Goal: Information Seeking & Learning: Compare options

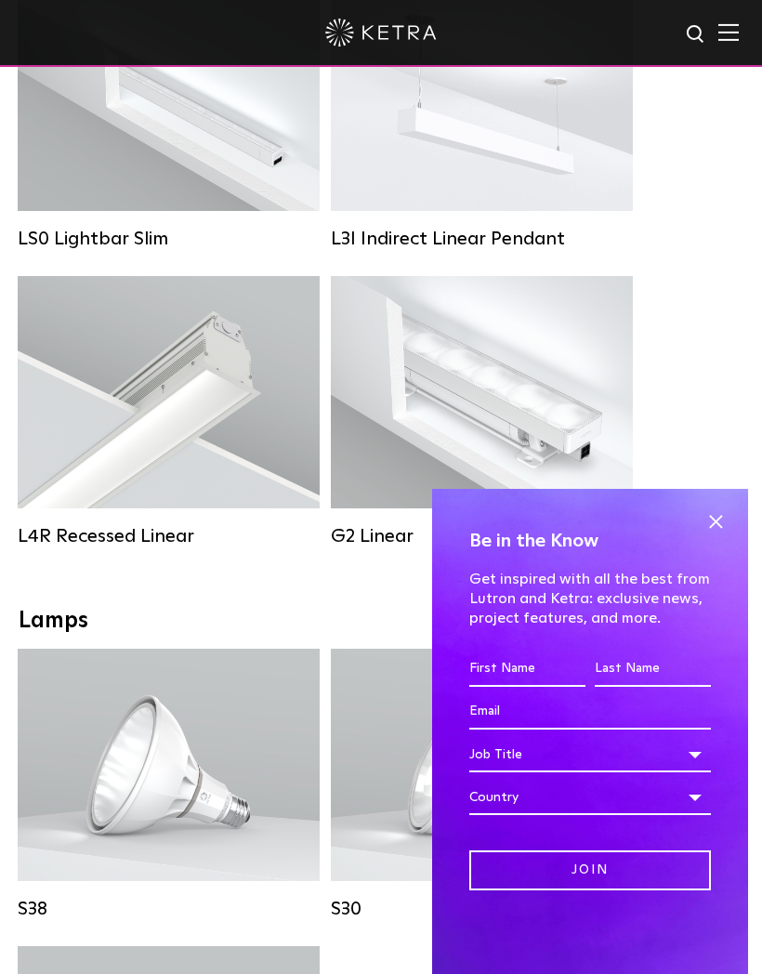
scroll to position [1073, 0]
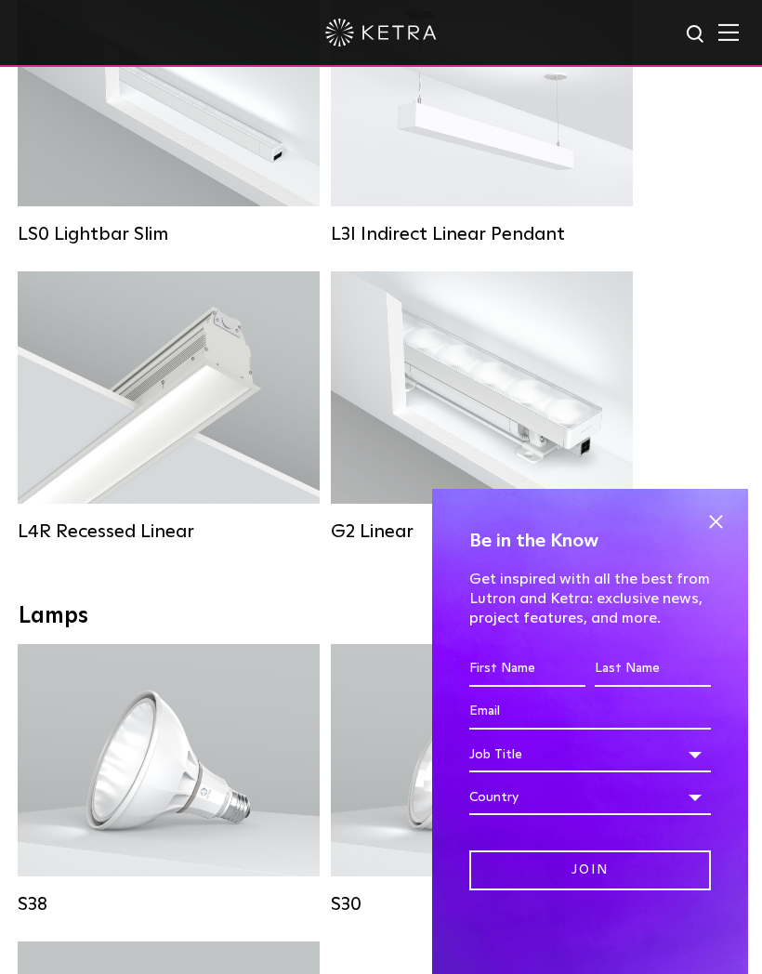
click at [718, 535] on span at bounding box center [716, 521] width 28 height 28
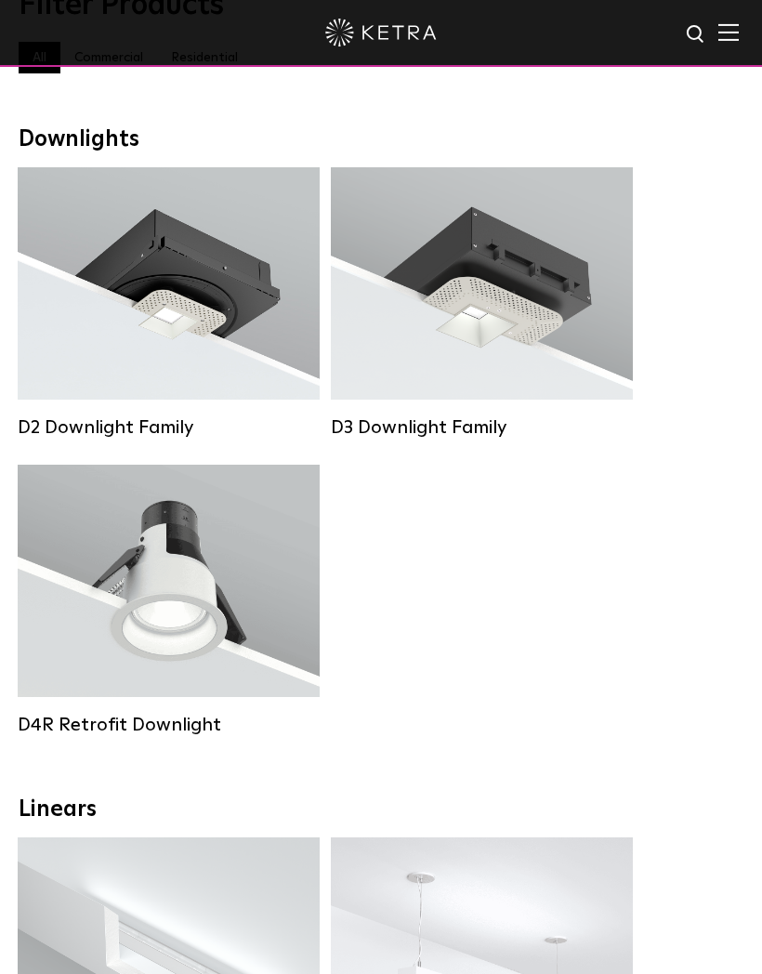
scroll to position [165, 0]
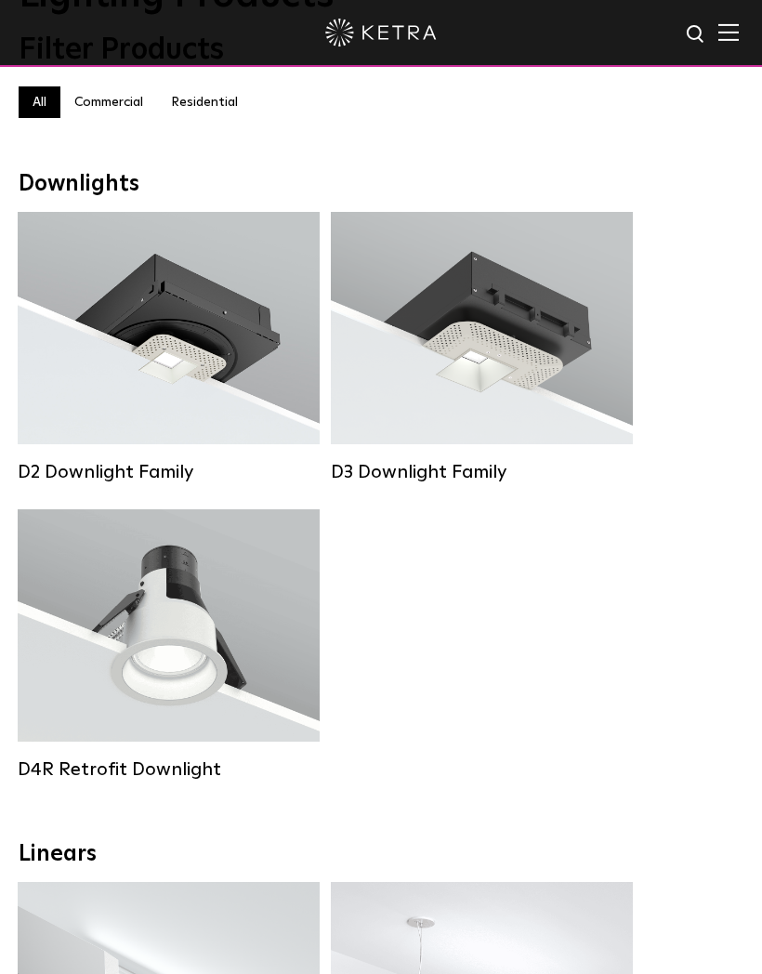
click at [213, 634] on div "Lumen Output: 800 Colors: White / Black Beam Angles: 15° / 25° / 40° / 60° Watt…" at bounding box center [168, 625] width 229 height 117
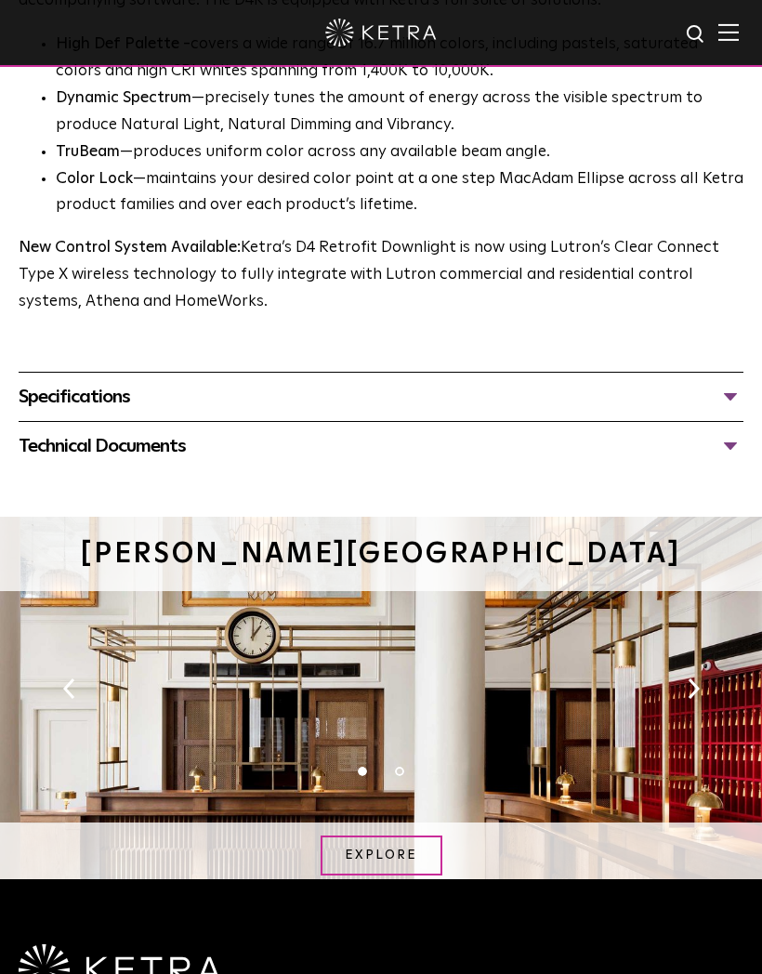
scroll to position [1293, 0]
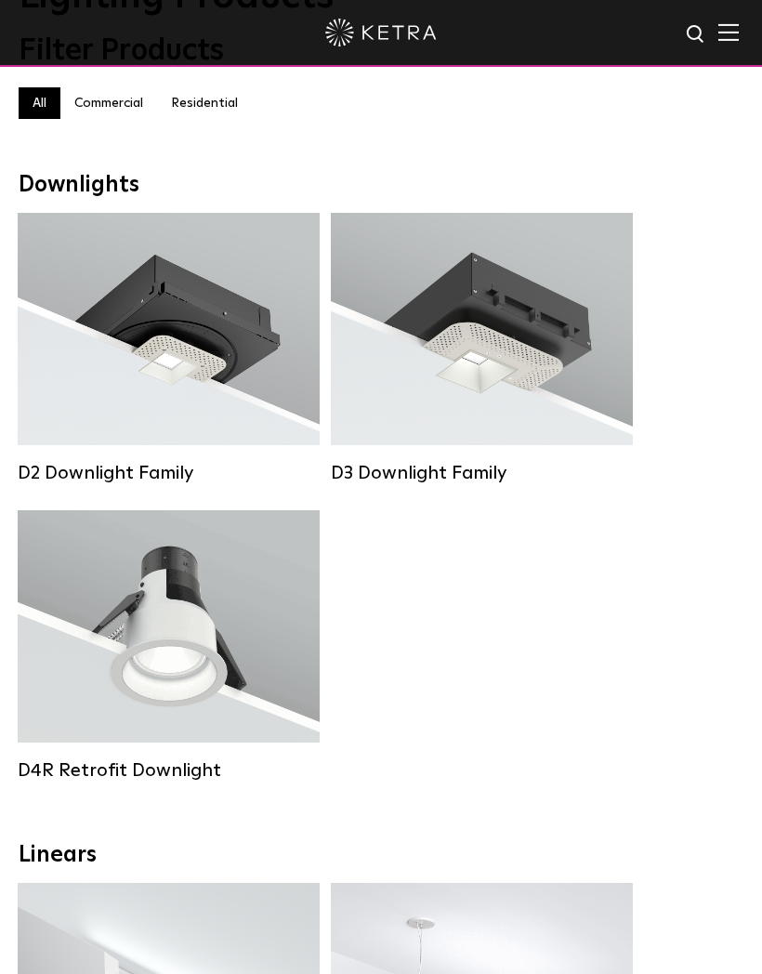
scroll to position [161, 0]
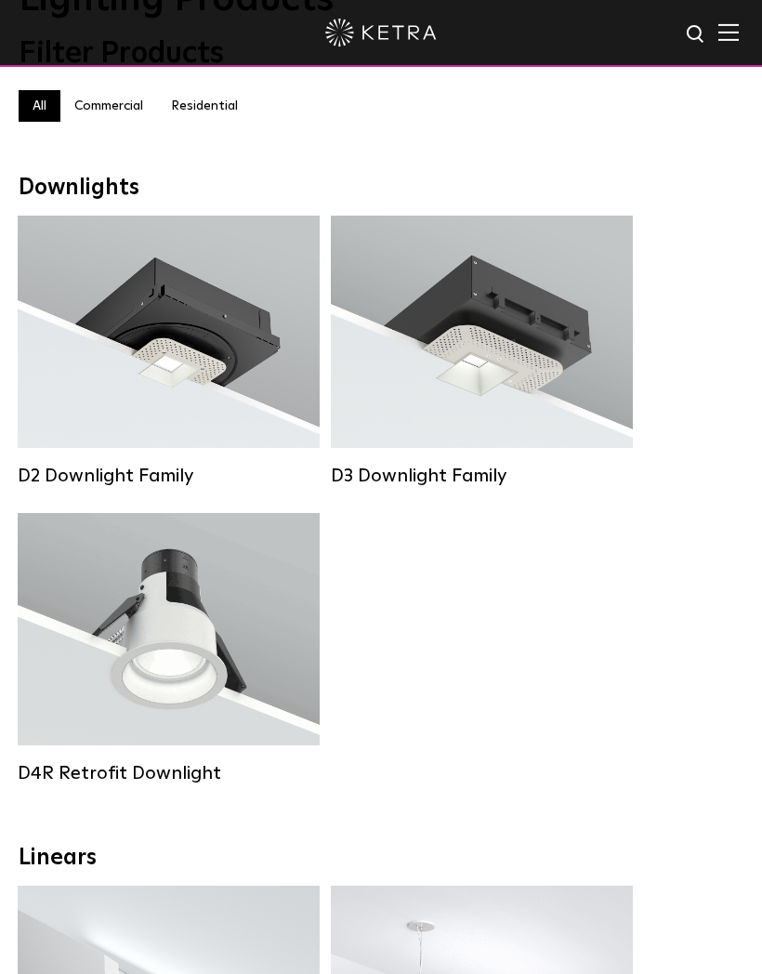
click at [212, 96] on label "Residential" at bounding box center [204, 106] width 95 height 32
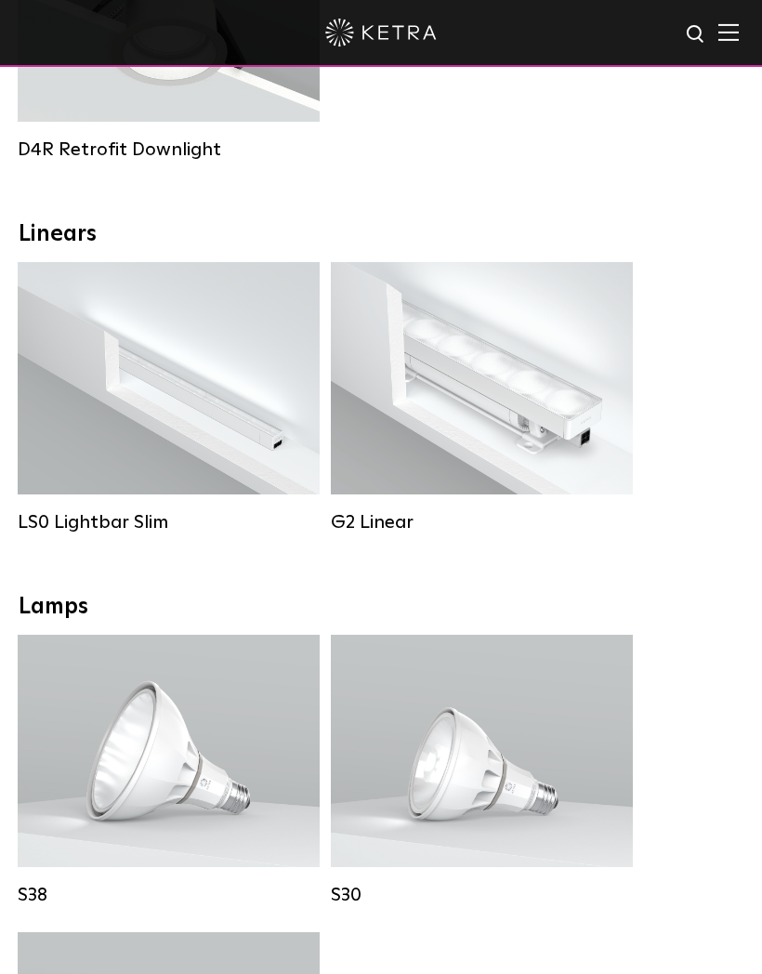
scroll to position [789, 0]
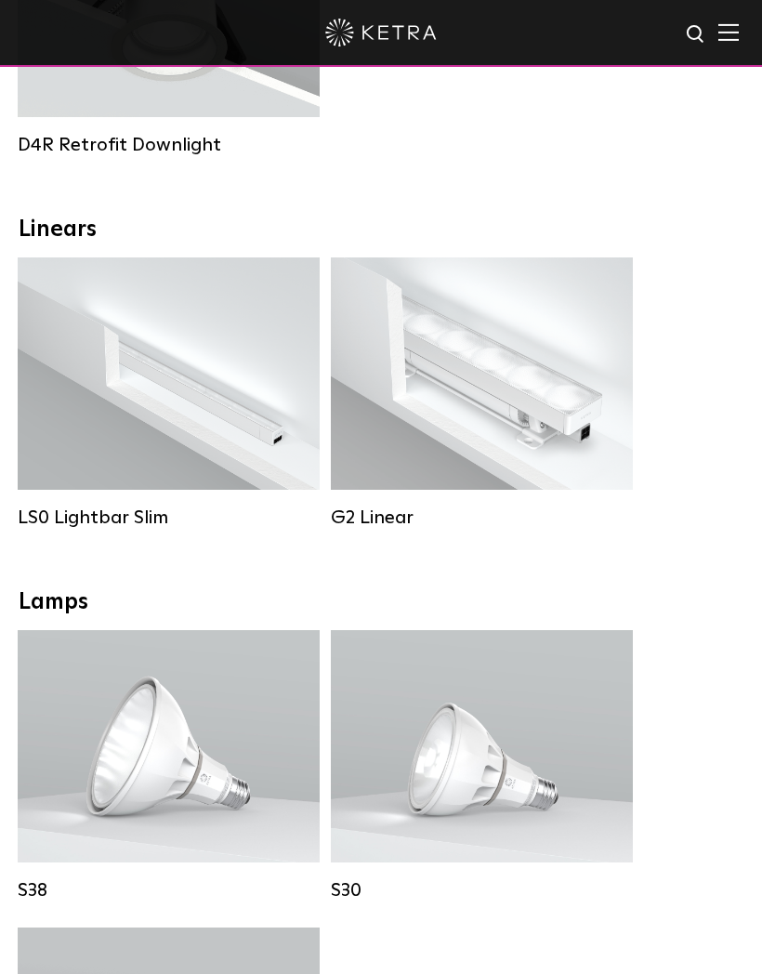
click at [556, 388] on div "Lumen Output: 400 / 700 / 1000 Colors: White Beam Angles: Flood / Graze / Narro…" at bounding box center [482, 374] width 246 height 164
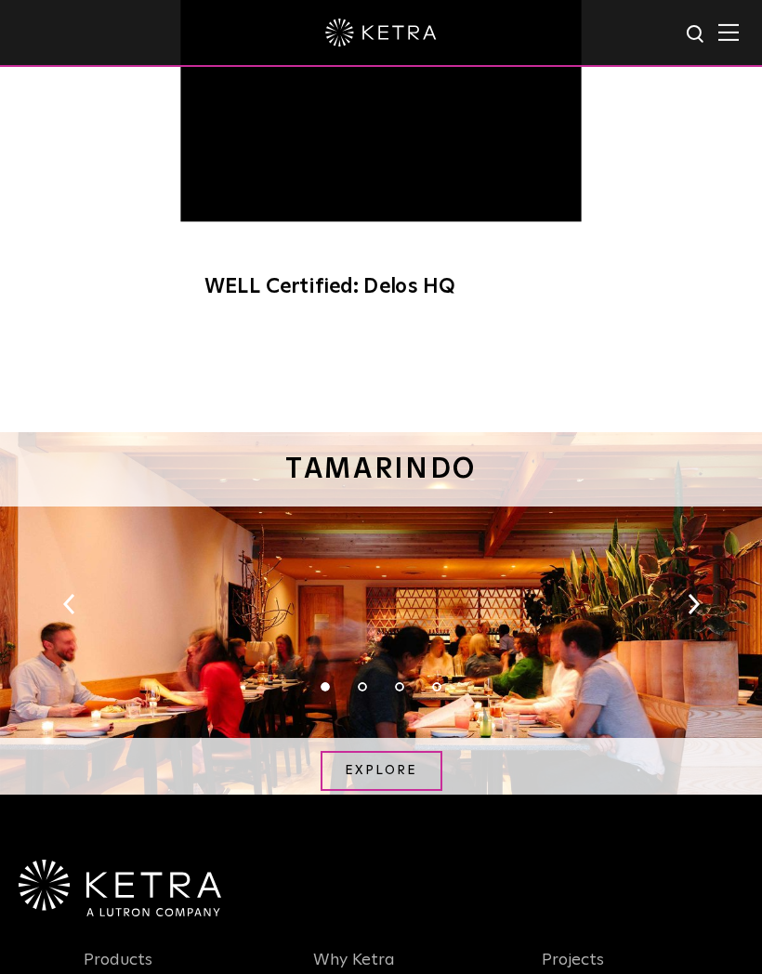
scroll to position [1961, 0]
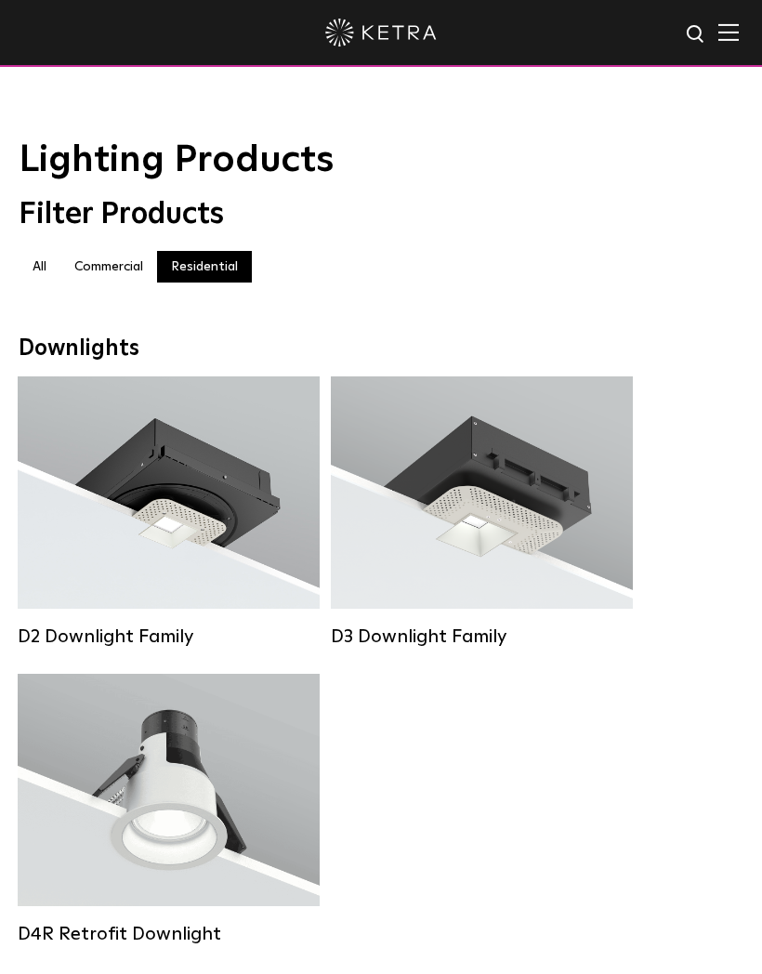
click at [254, 358] on div "Downlights" at bounding box center [381, 349] width 725 height 27
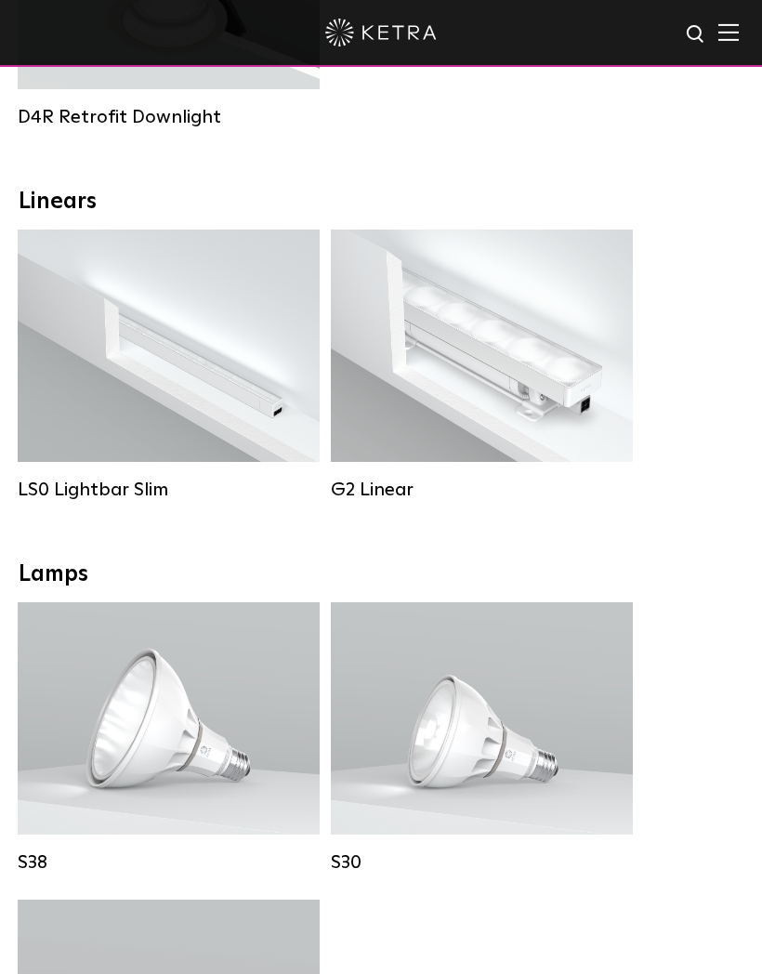
scroll to position [822, 0]
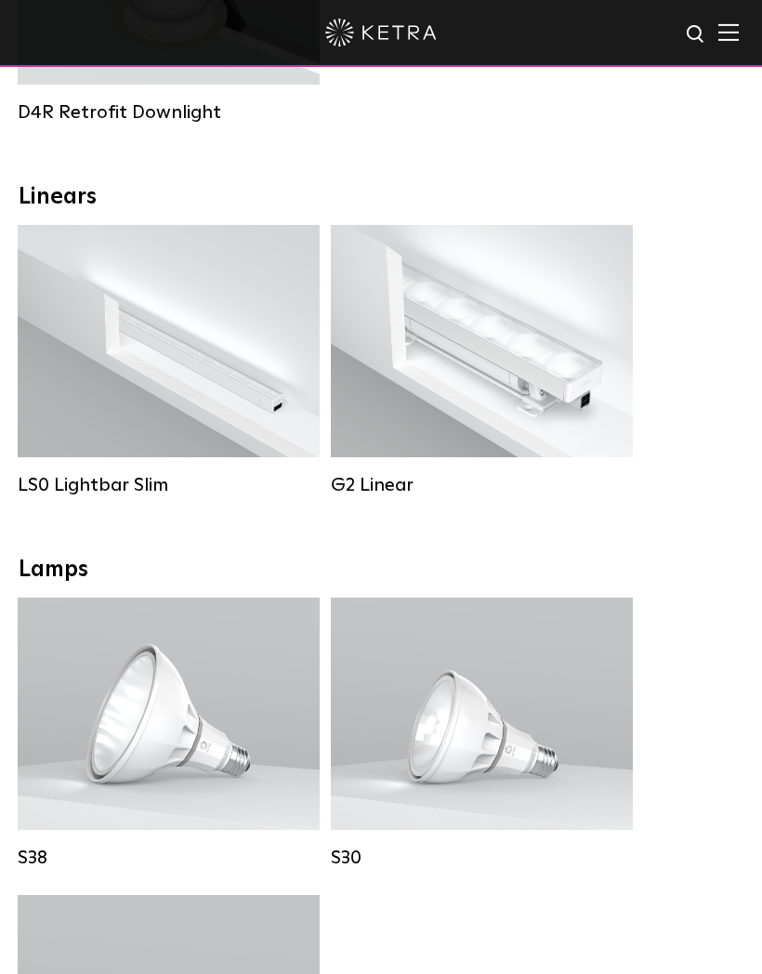
click at [129, 347] on strong "Colors:" at bounding box center [128, 340] width 46 height 13
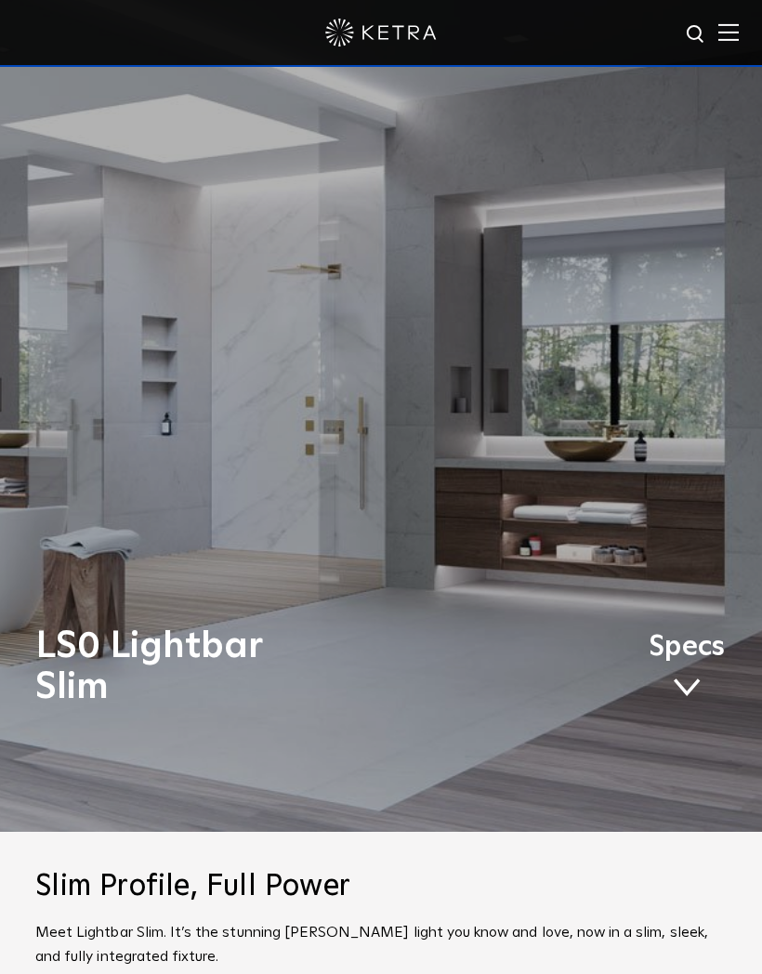
scroll to position [152, 0]
